Goal: Check status

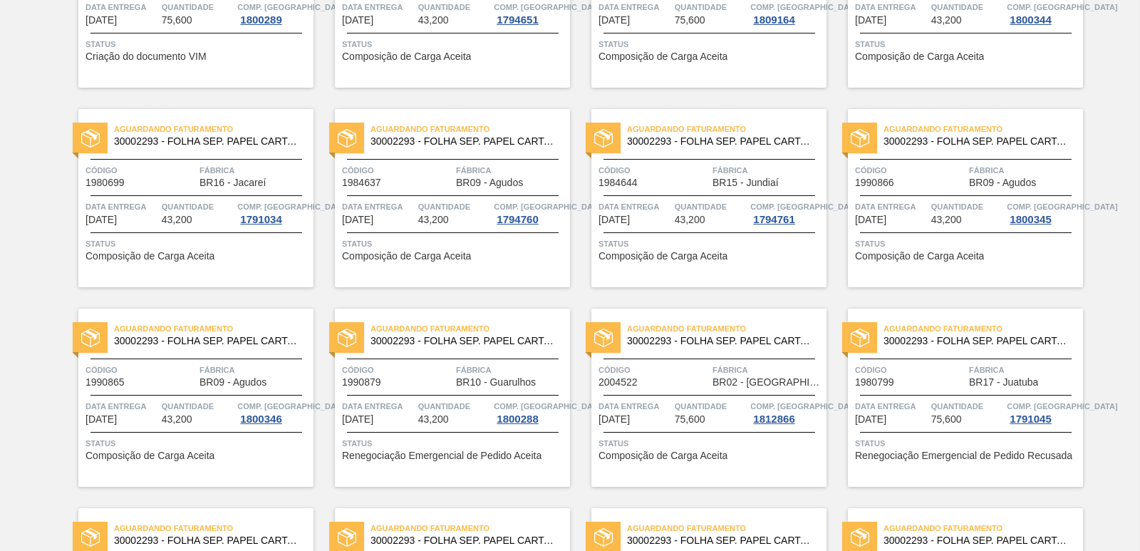
scroll to position [428, 0]
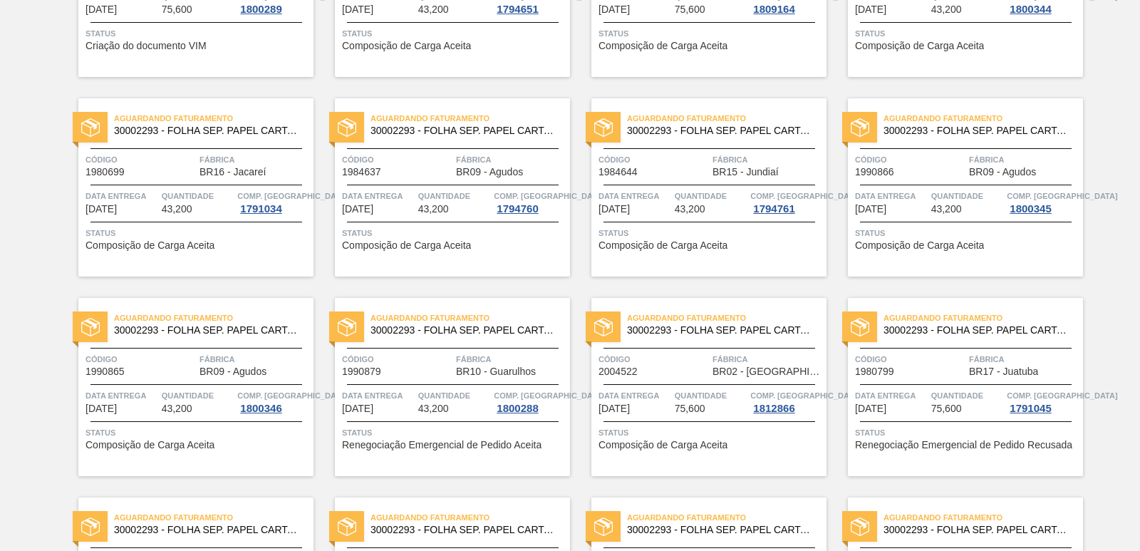
click at [665, 324] on span "Aguardando Faturamento" at bounding box center [727, 318] width 200 height 14
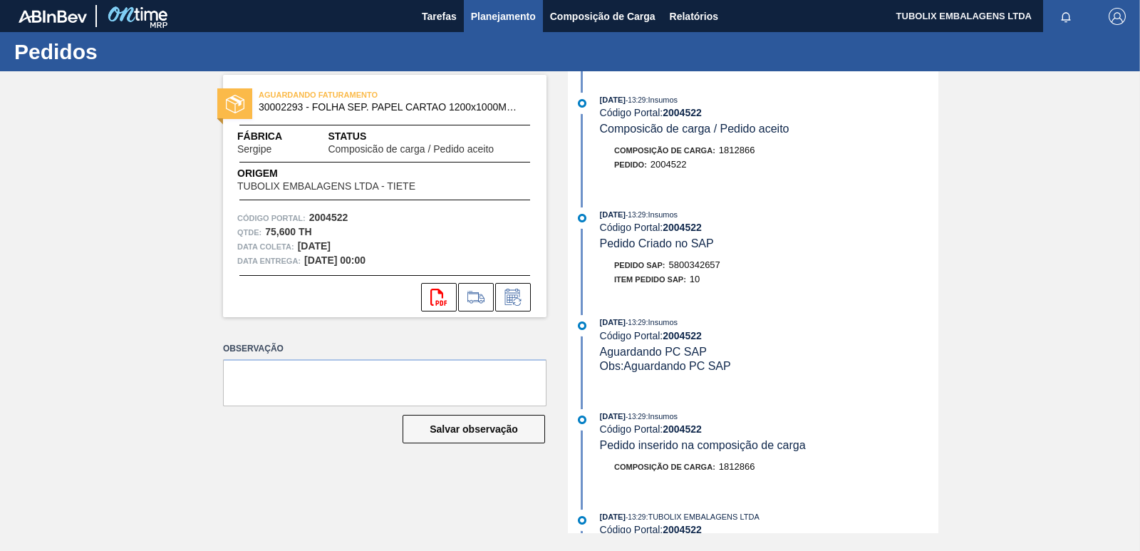
click at [484, 11] on span "Planejamento" at bounding box center [503, 16] width 65 height 17
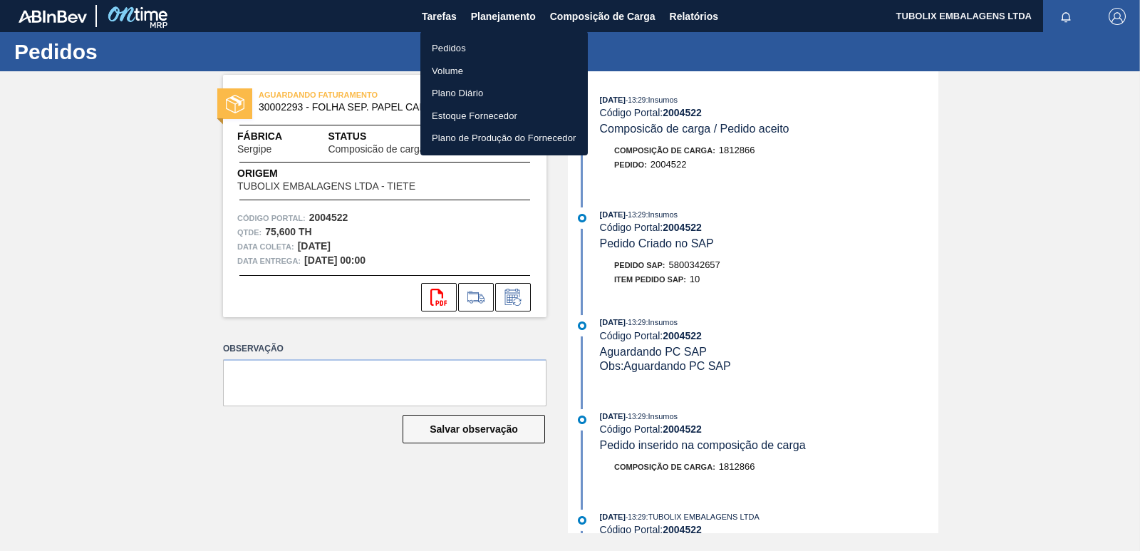
click at [457, 53] on li "Pedidos" at bounding box center [503, 48] width 167 height 23
